Goal: Task Accomplishment & Management: Complete application form

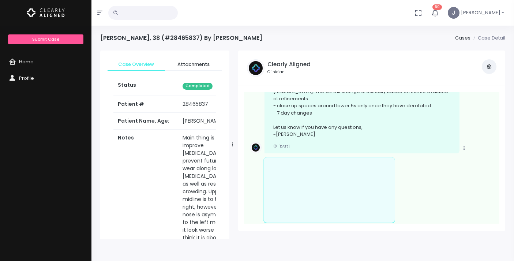
scroll to position [908, 0]
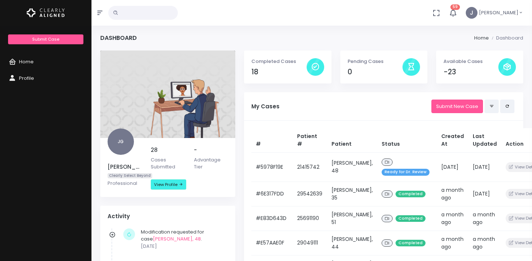
click at [506, 67] on div at bounding box center [508, 67] width 18 height 18
click at [314, 67] on div at bounding box center [316, 67] width 18 height 18
click at [459, 110] on link "Submit New Case" at bounding box center [458, 107] width 52 height 14
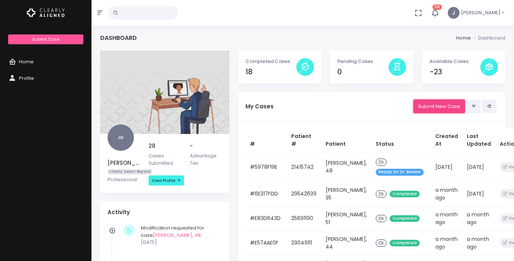
click at [439, 108] on link "Submit New Case" at bounding box center [440, 107] width 52 height 14
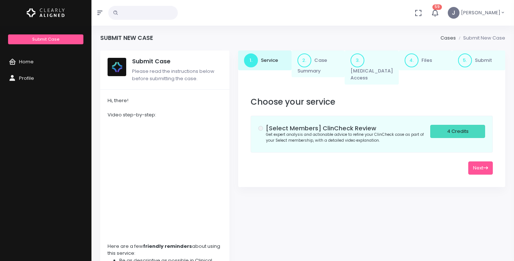
click at [470, 125] on div "4 Credits" at bounding box center [457, 132] width 55 height 14
click at [475, 161] on button "Next" at bounding box center [481, 168] width 25 height 14
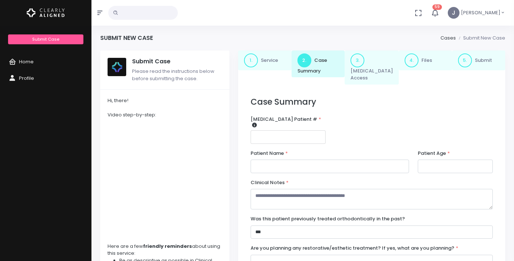
click at [310, 130] on input "number" at bounding box center [288, 137] width 75 height 14
type input "********"
click at [287, 160] on input "text" at bounding box center [330, 167] width 159 height 14
type input "**********"
click at [431, 160] on input "number" at bounding box center [455, 167] width 75 height 14
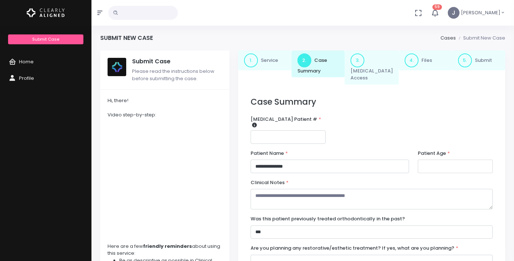
click at [447, 160] on input "number" at bounding box center [455, 167] width 75 height 14
type input "*"
click at [32, 64] on span "Home" at bounding box center [26, 61] width 15 height 7
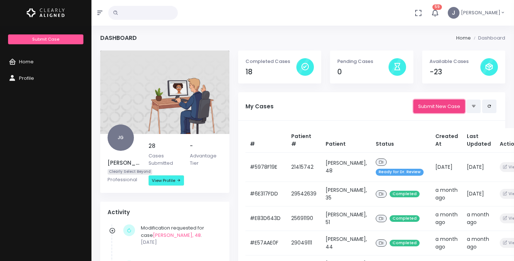
click at [444, 108] on link "Submit New Case" at bounding box center [440, 107] width 52 height 14
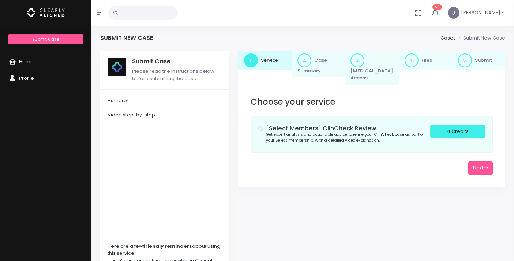
click at [282, 125] on h5 "[Select Members] ClinCheck Review" at bounding box center [348, 128] width 164 height 7
click at [480, 161] on button "Next" at bounding box center [481, 168] width 25 height 14
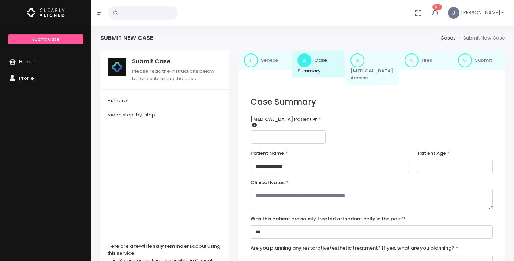
click at [433, 160] on input "number" at bounding box center [455, 167] width 75 height 14
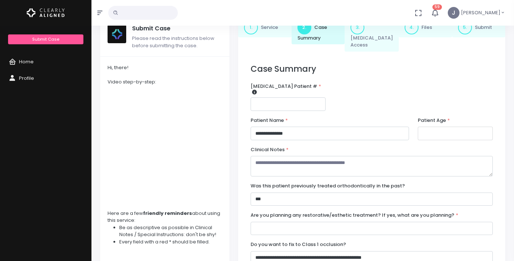
scroll to position [33, 0]
type input "**"
click at [379, 156] on textarea at bounding box center [372, 166] width 242 height 20
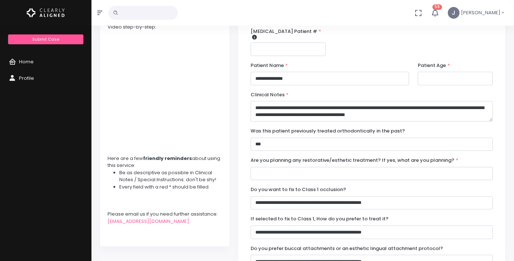
scroll to position [91, 0]
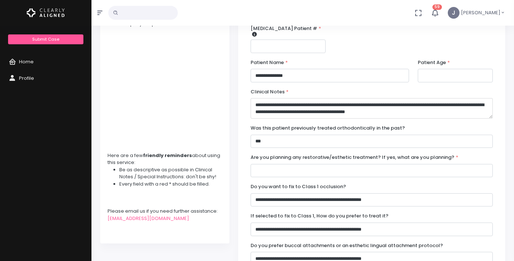
type textarea "**********"
click at [349, 164] on input "text" at bounding box center [372, 171] width 242 height 14
drag, startPoint x: 327, startPoint y: 158, endPoint x: 243, endPoint y: 158, distance: 84.2
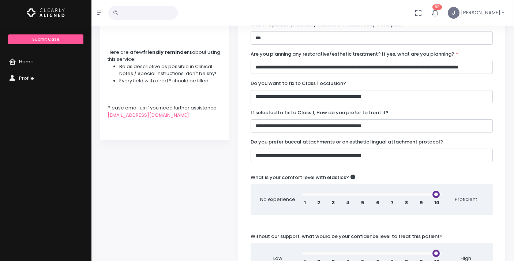
scroll to position [208, 0]
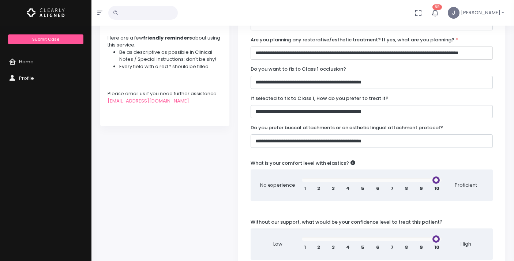
type input "**********"
type input "*"
click at [349, 178] on input "range" at bounding box center [372, 180] width 140 height 4
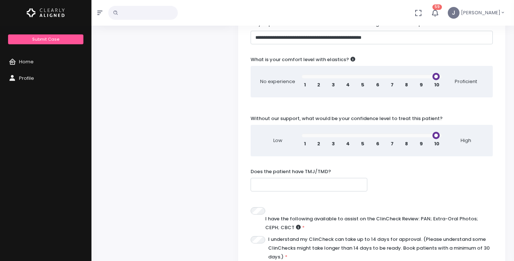
scroll to position [312, 0]
click at [361, 178] on input "text" at bounding box center [309, 185] width 117 height 14
type input "**"
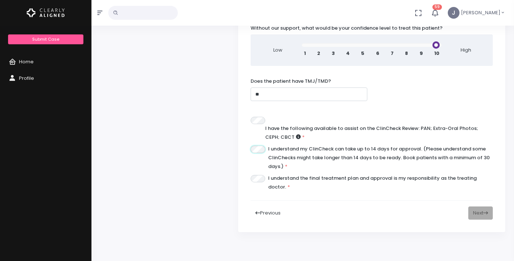
scroll to position [423, 0]
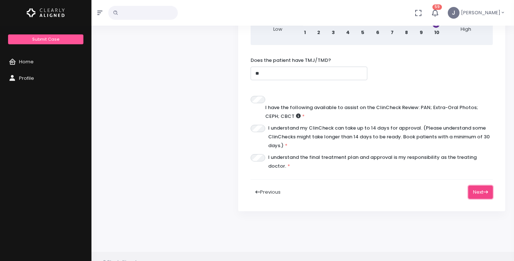
click at [479, 186] on button "Next" at bounding box center [481, 193] width 25 height 14
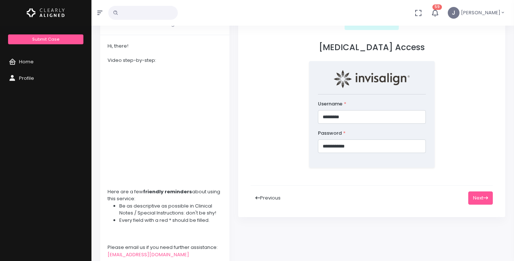
scroll to position [60, 0]
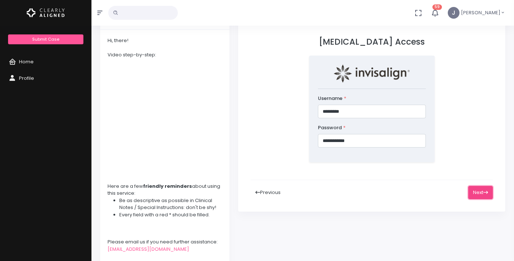
click at [485, 190] on icon at bounding box center [486, 192] width 5 height 5
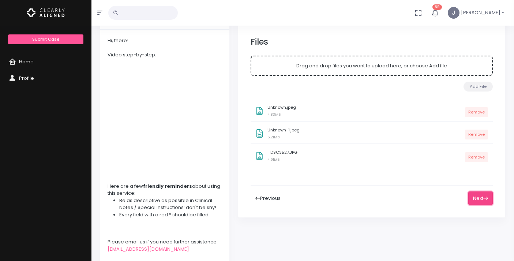
click at [471, 191] on button "Next" at bounding box center [481, 198] width 25 height 14
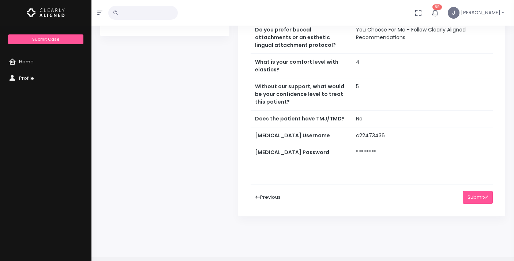
scroll to position [336, 0]
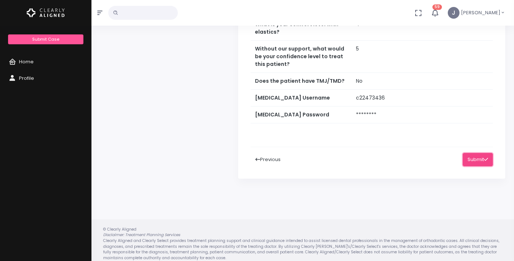
click at [476, 153] on button "Submit" at bounding box center [478, 160] width 30 height 14
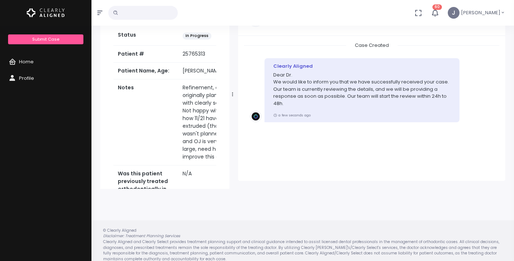
scroll to position [58, 0]
